Goal: Check status: Check status

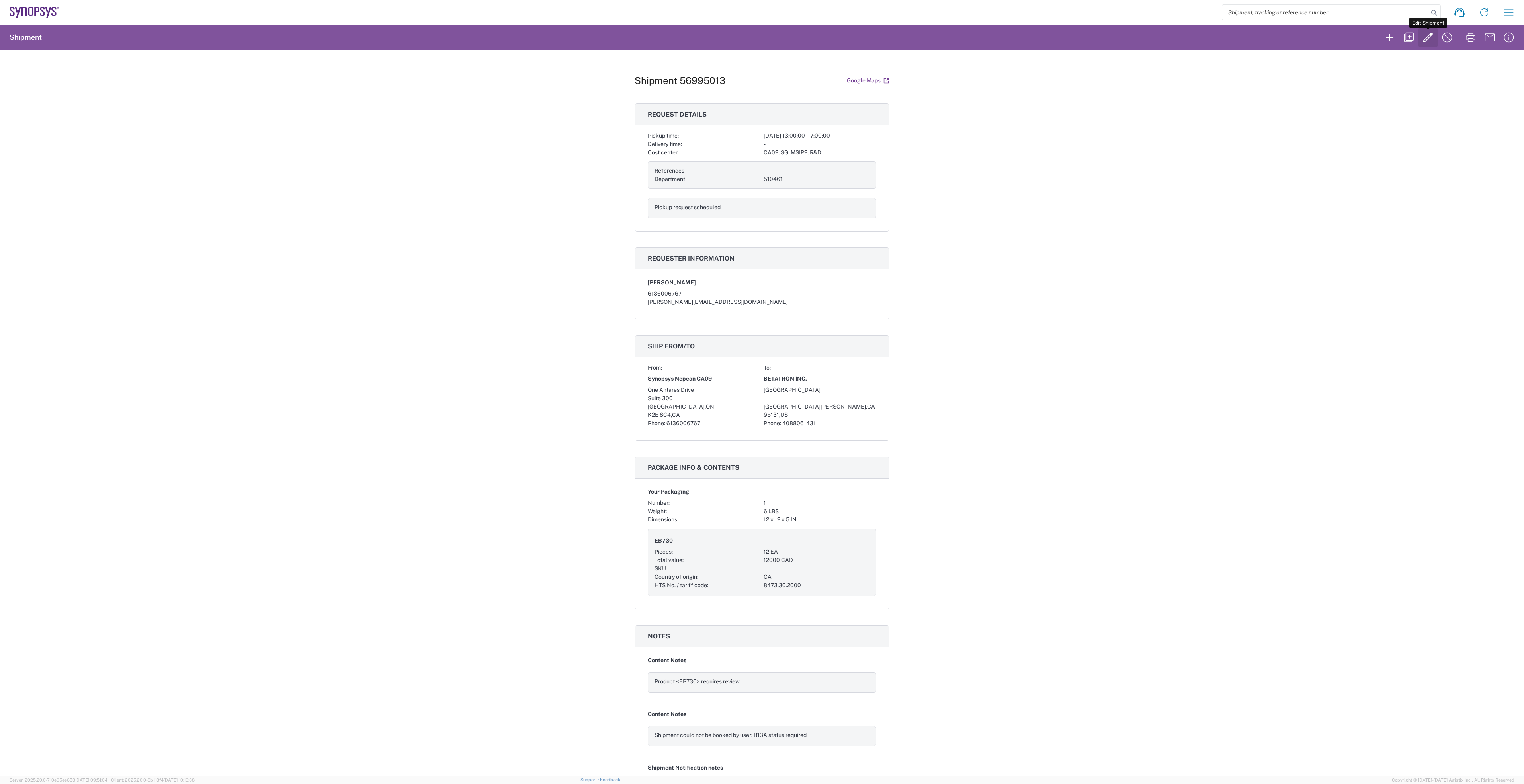
click at [1426, 35] on icon "button" at bounding box center [1428, 37] width 13 height 13
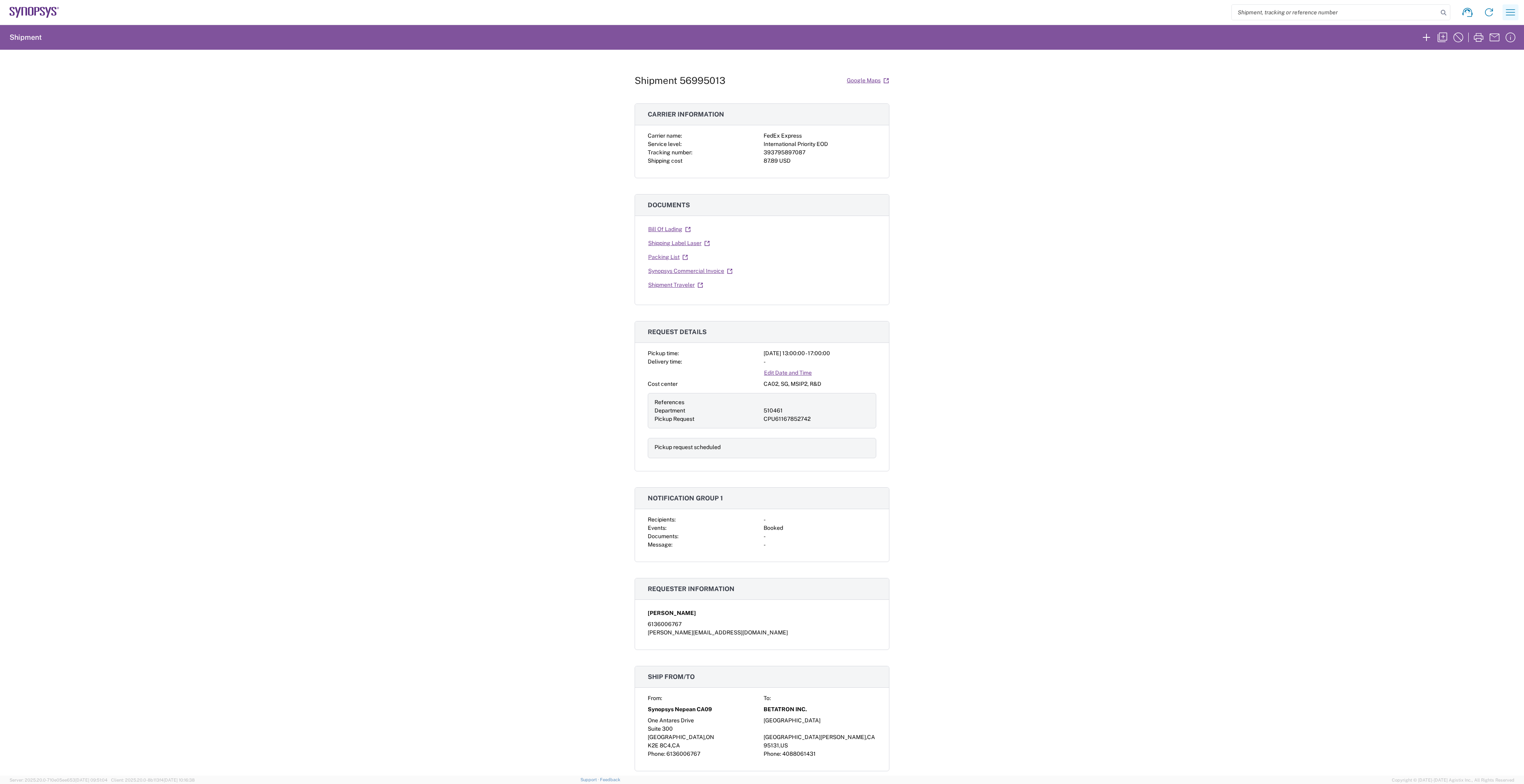
click at [1510, 10] on icon "button" at bounding box center [1510, 12] width 13 height 13
click at [1444, 83] on link "My shipments" at bounding box center [1450, 84] width 131 height 16
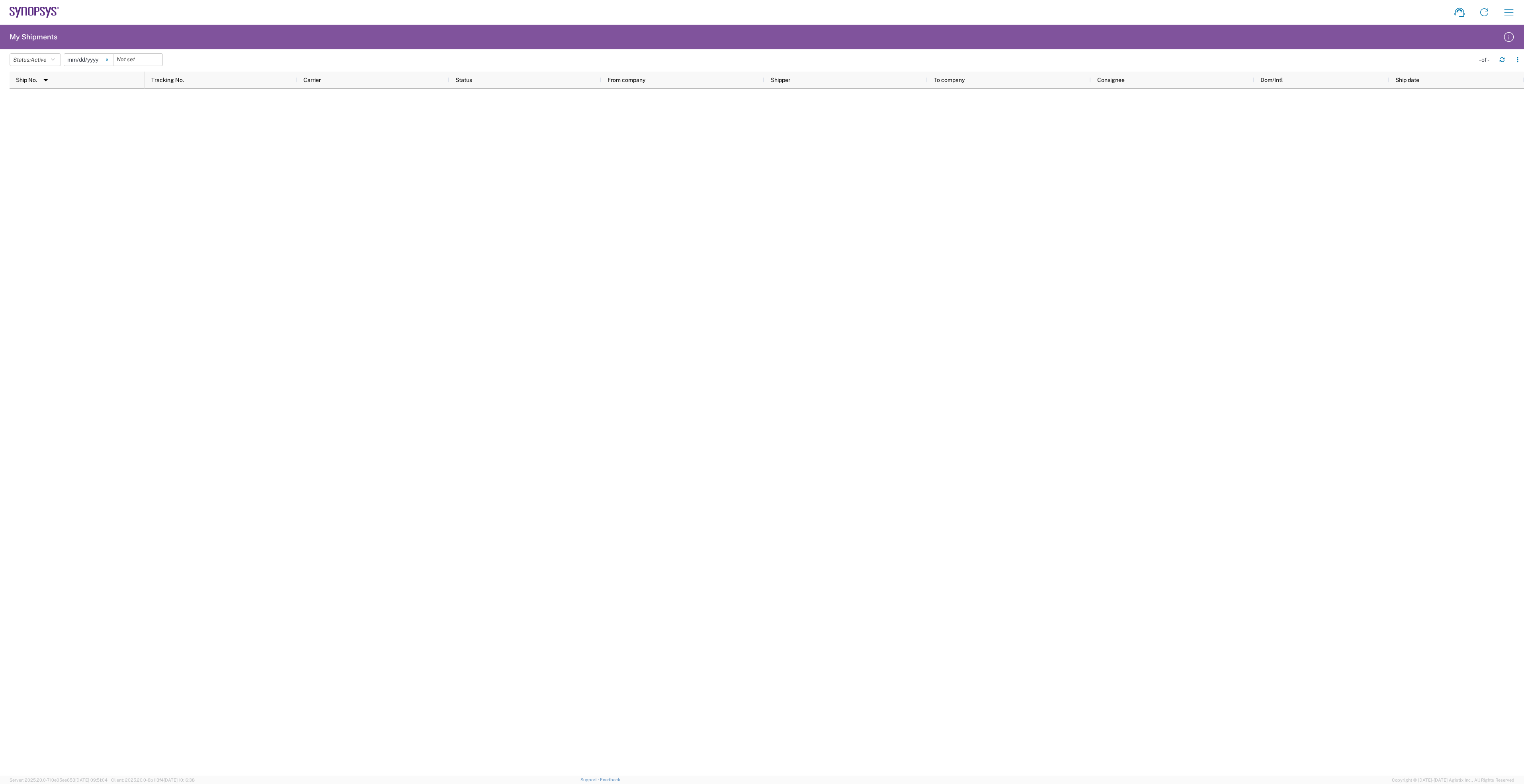
click at [112, 59] on svg-icon at bounding box center [107, 60] width 12 height 12
click at [51, 60] on button "Status: Active" at bounding box center [35, 60] width 51 height 13
click at [60, 101] on span "All" at bounding box center [56, 102] width 93 height 12
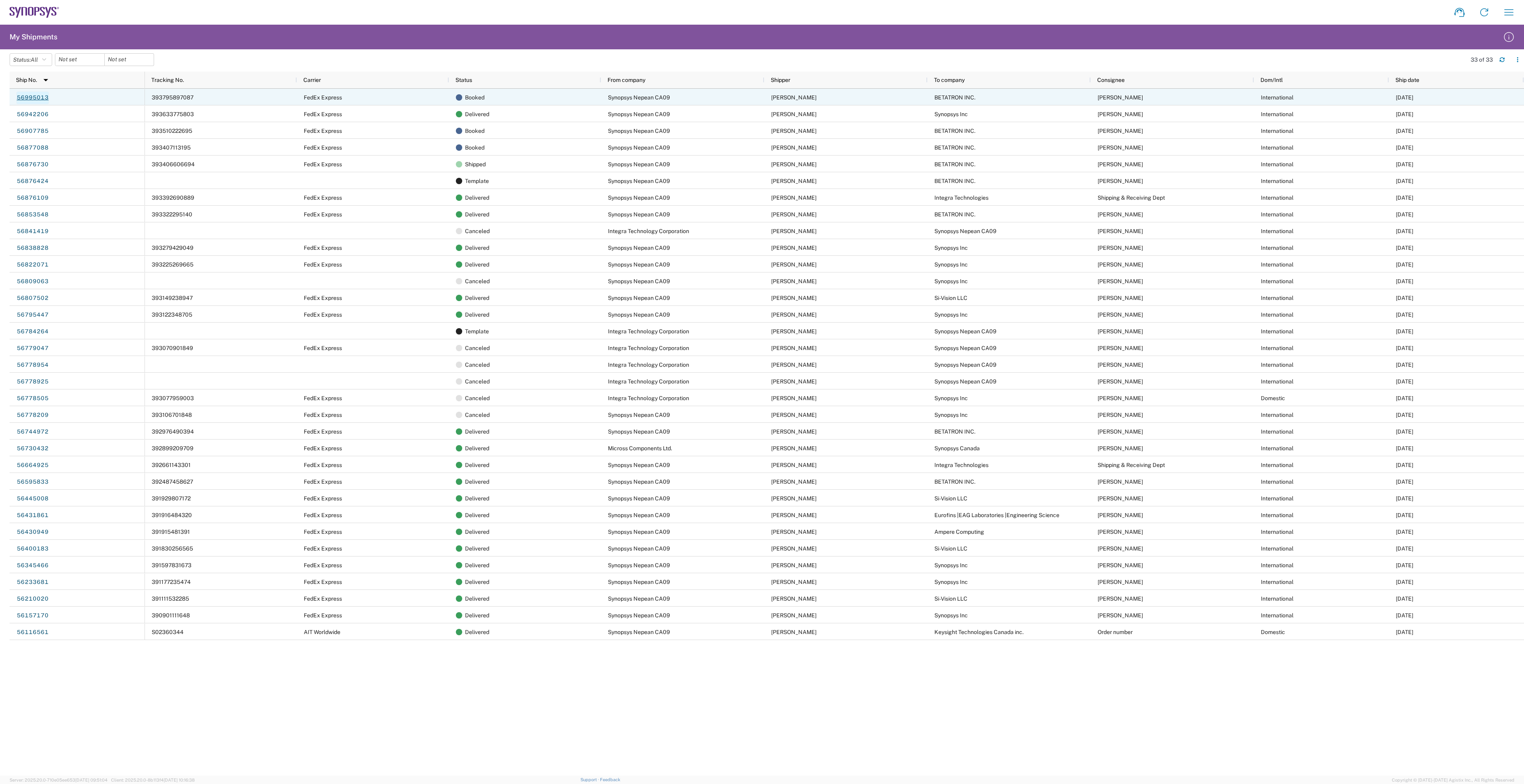
click at [42, 101] on link "56995013" at bounding box center [33, 98] width 33 height 13
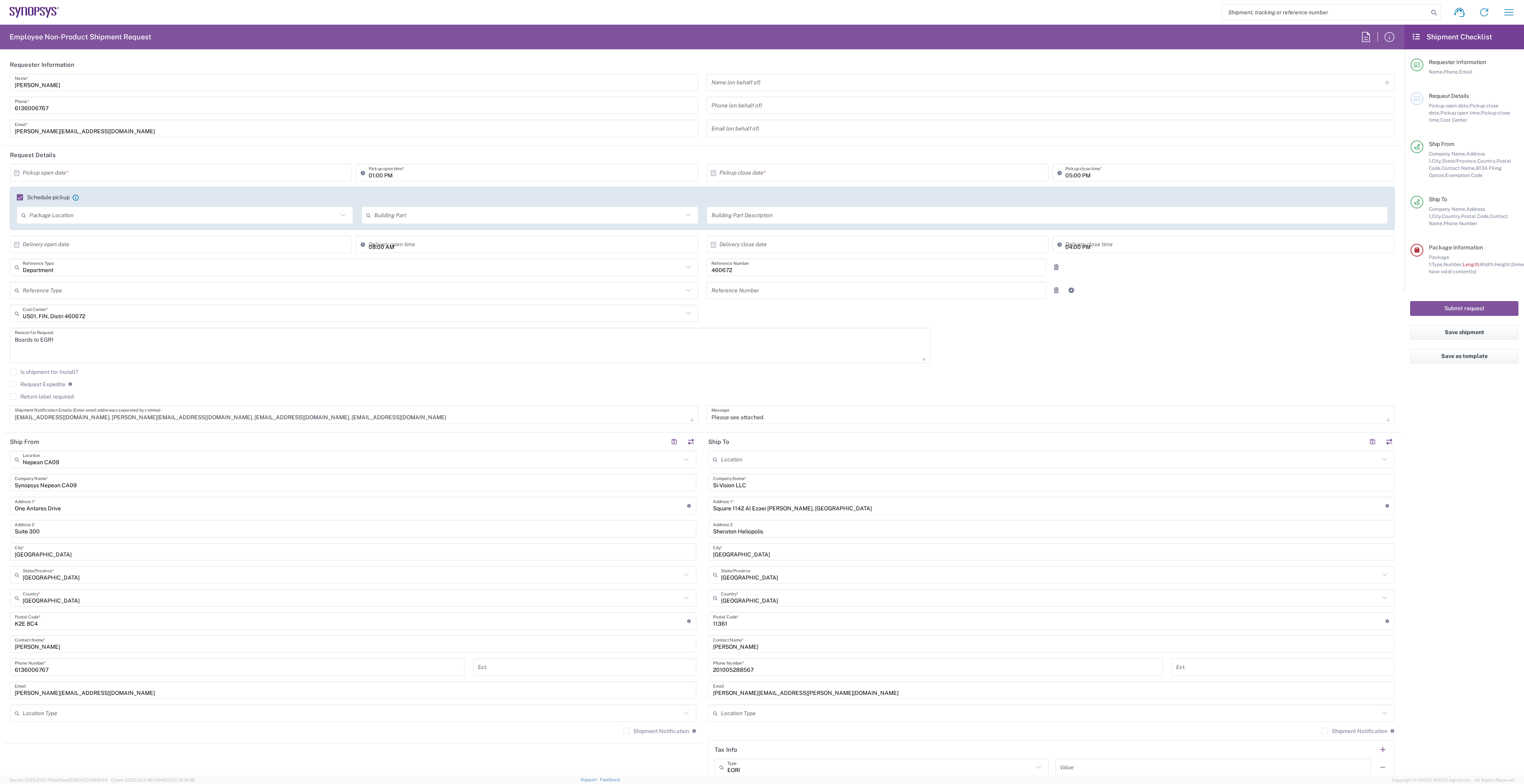
scroll to position [725, 0]
